Goal: Task Accomplishment & Management: Complete application form

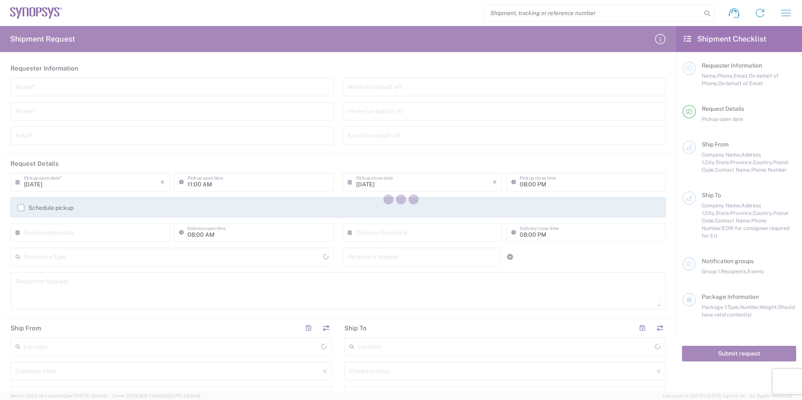
type input "[GEOGRAPHIC_DATA]"
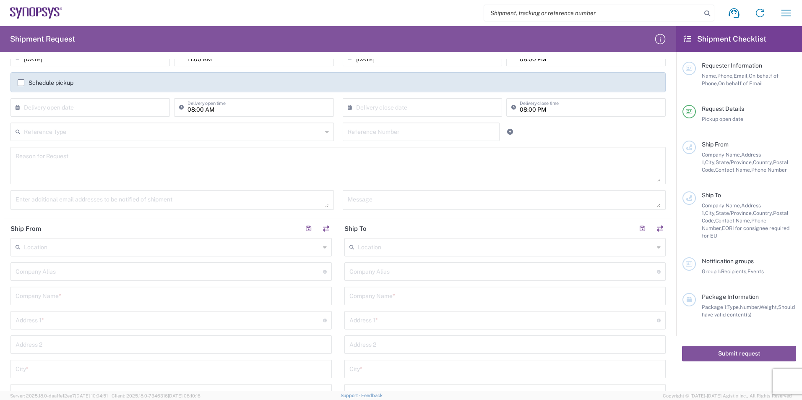
scroll to position [126, 0]
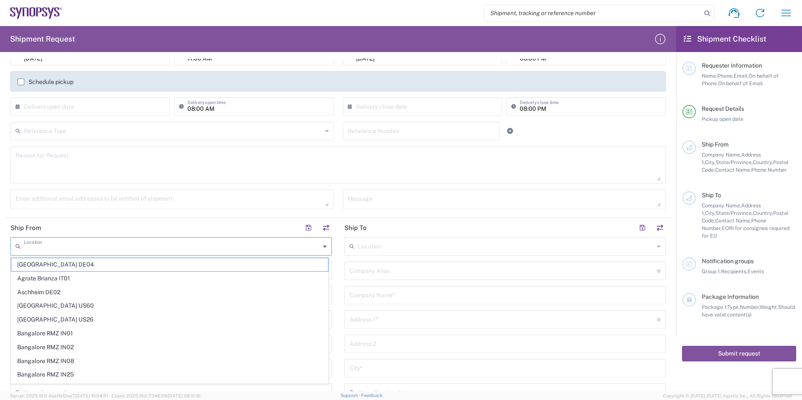
click at [89, 246] on input "text" at bounding box center [172, 245] width 296 height 15
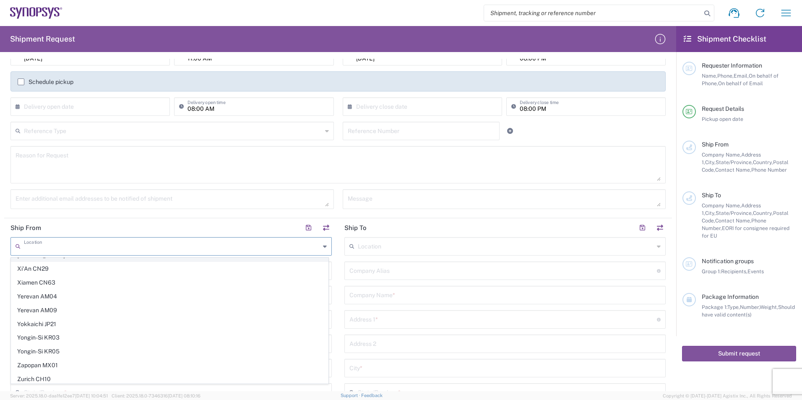
scroll to position [2074, 0]
click at [207, 216] on agx-form-section "Request Details [DATE] × Pickup open date * Cancel Apply 11:00 AM Pickup open t…" at bounding box center [337, 123] width 667 height 190
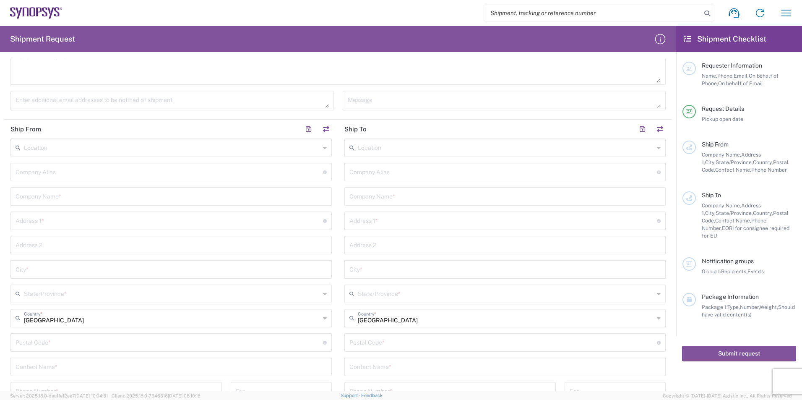
scroll to position [210, 0]
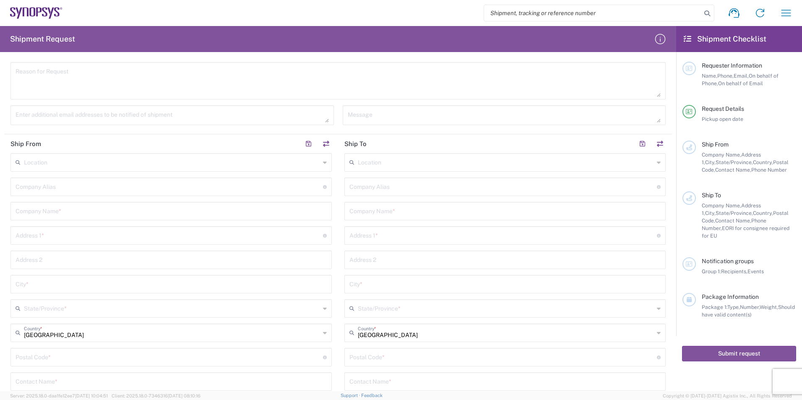
click at [43, 214] on input "text" at bounding box center [171, 210] width 311 height 15
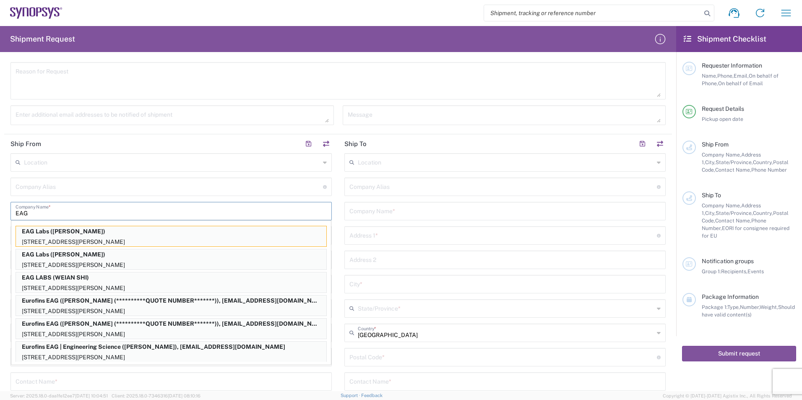
type input "EAG"
click at [377, 213] on input "text" at bounding box center [504, 210] width 311 height 15
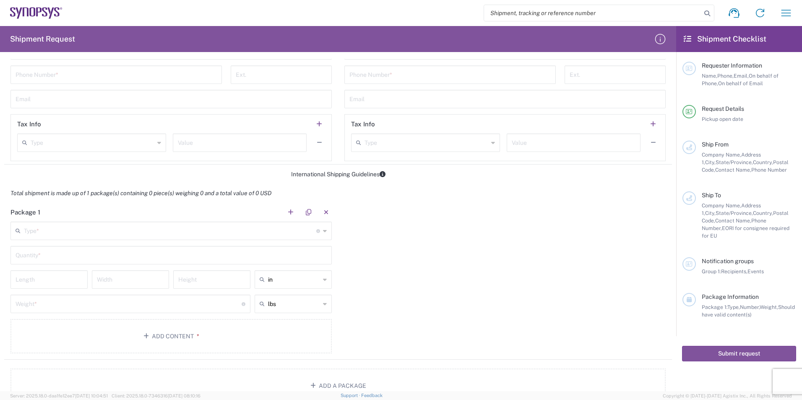
scroll to position [545, 0]
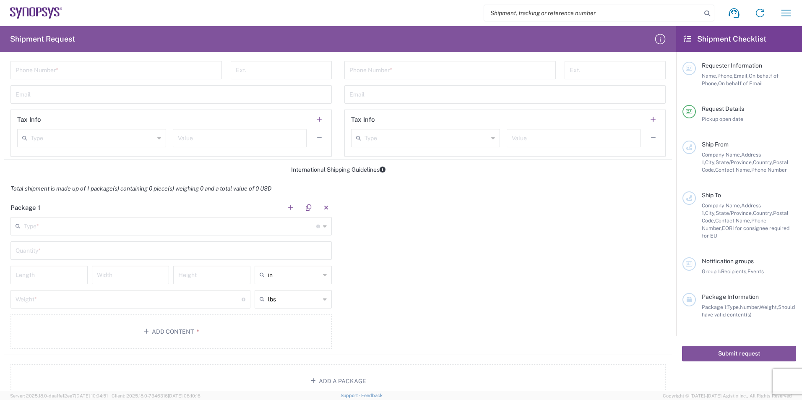
type input "SY"
click at [323, 226] on icon at bounding box center [325, 225] width 4 height 13
click at [439, 241] on div "Package 1 Type * Material used to package goods Bale(s) Basket(s) Bolt(s) Bottl…" at bounding box center [337, 276] width 667 height 157
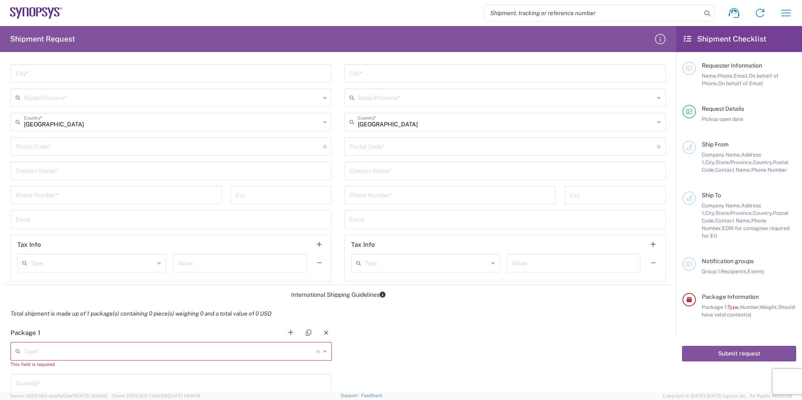
scroll to position [378, 0]
